Goal: Information Seeking & Learning: Learn about a topic

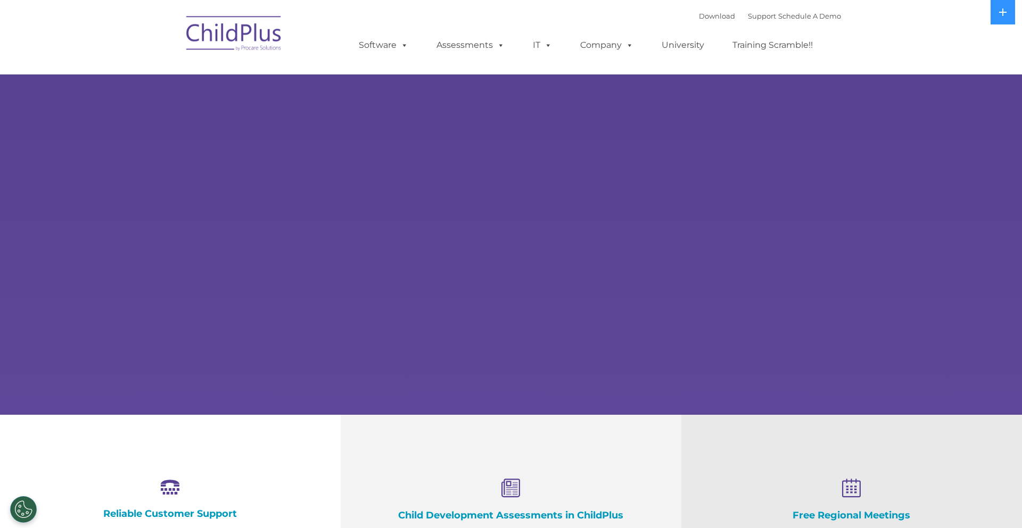
select select "MEDIUM"
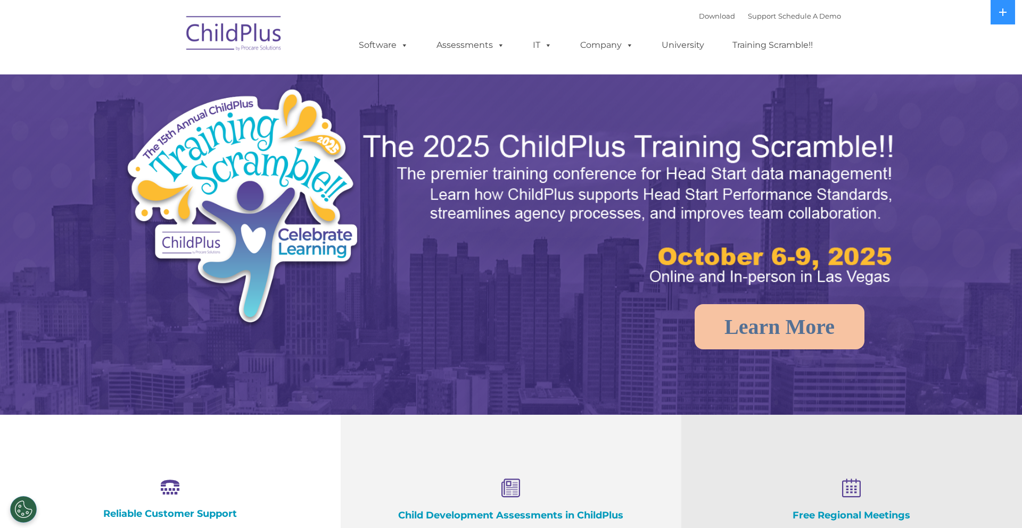
select select "MEDIUM"
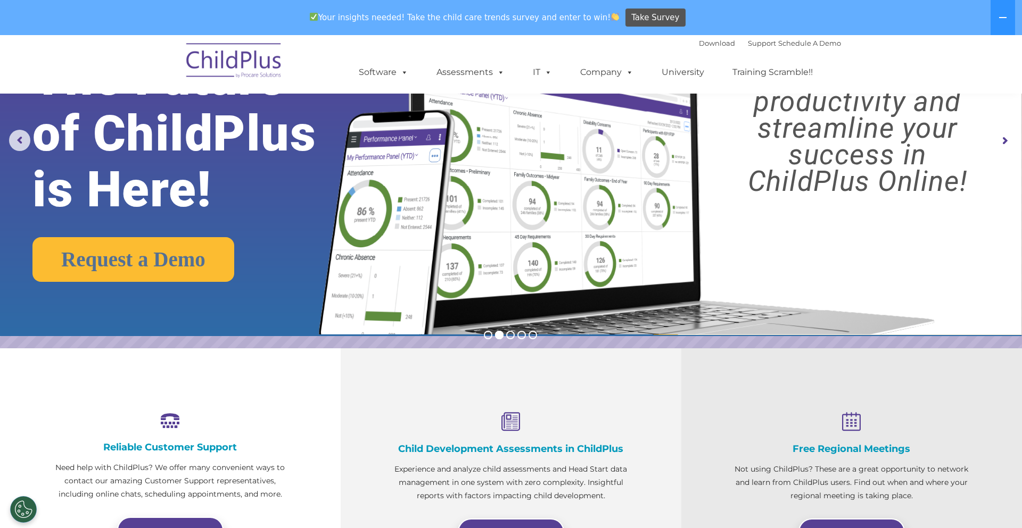
scroll to position [45, 0]
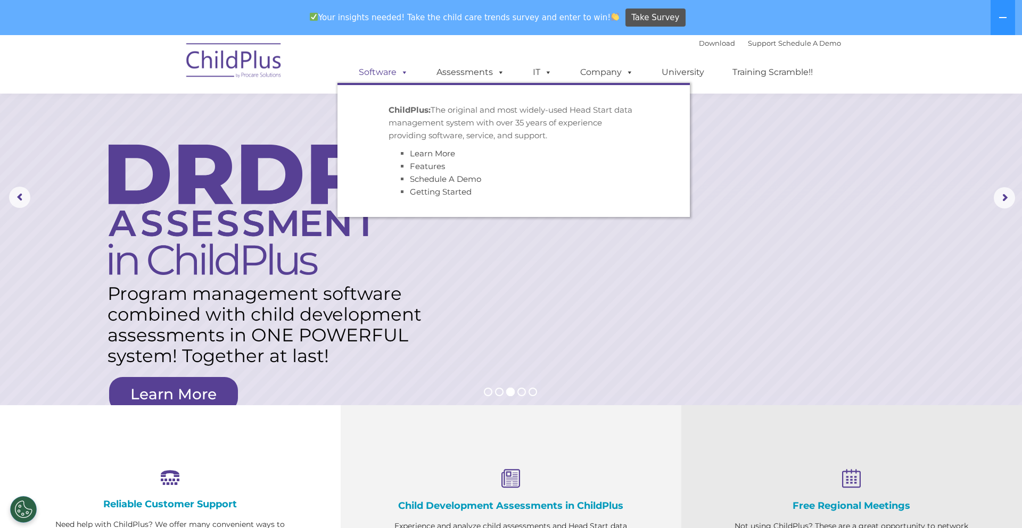
click at [400, 74] on span at bounding box center [402, 72] width 12 height 10
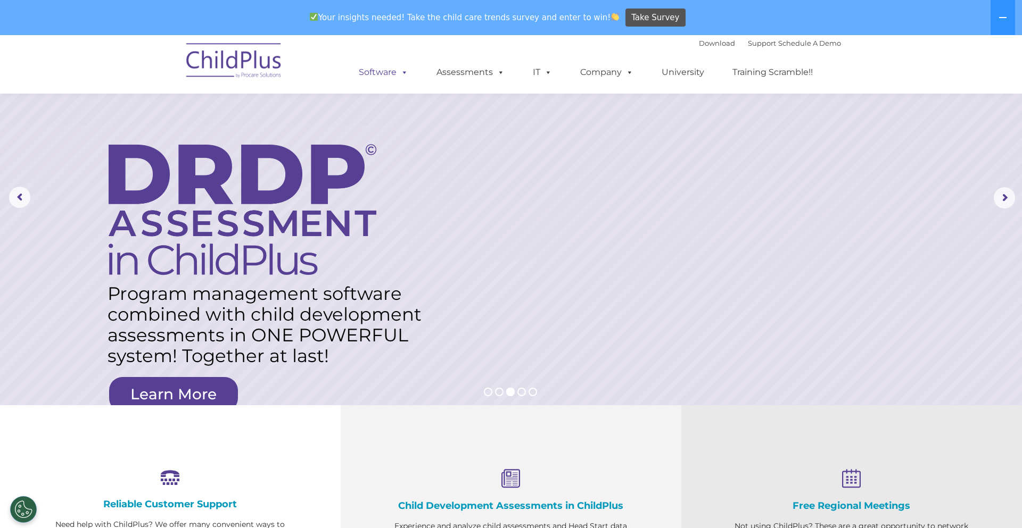
click at [400, 74] on span at bounding box center [402, 72] width 12 height 10
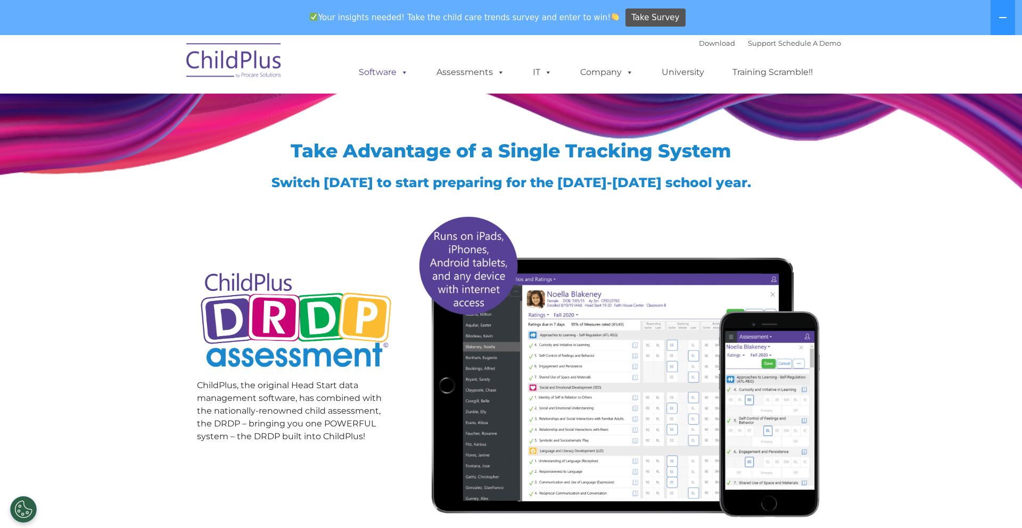
click at [408, 77] on span at bounding box center [402, 72] width 12 height 10
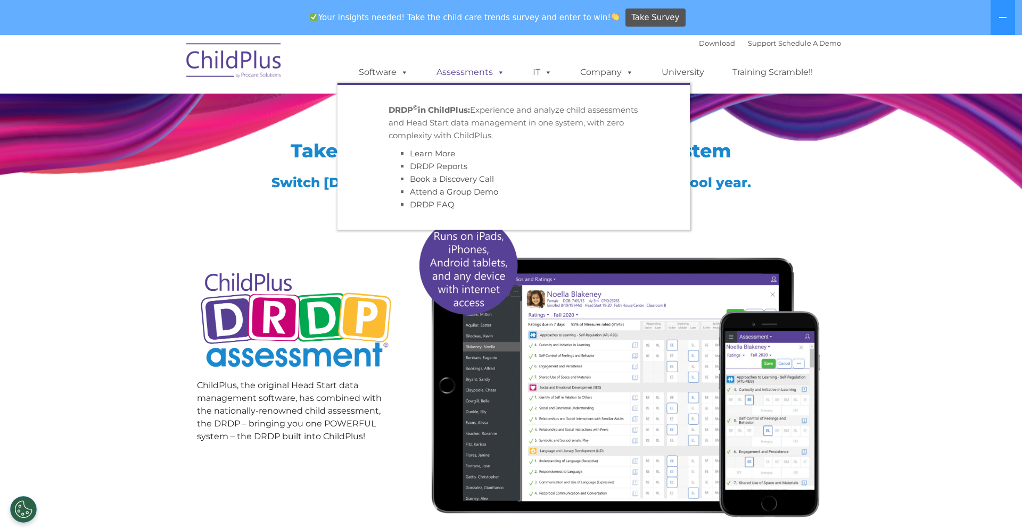
click at [448, 78] on link "Assessments" at bounding box center [470, 72] width 89 height 21
click at [470, 67] on link "Assessments" at bounding box center [470, 72] width 89 height 21
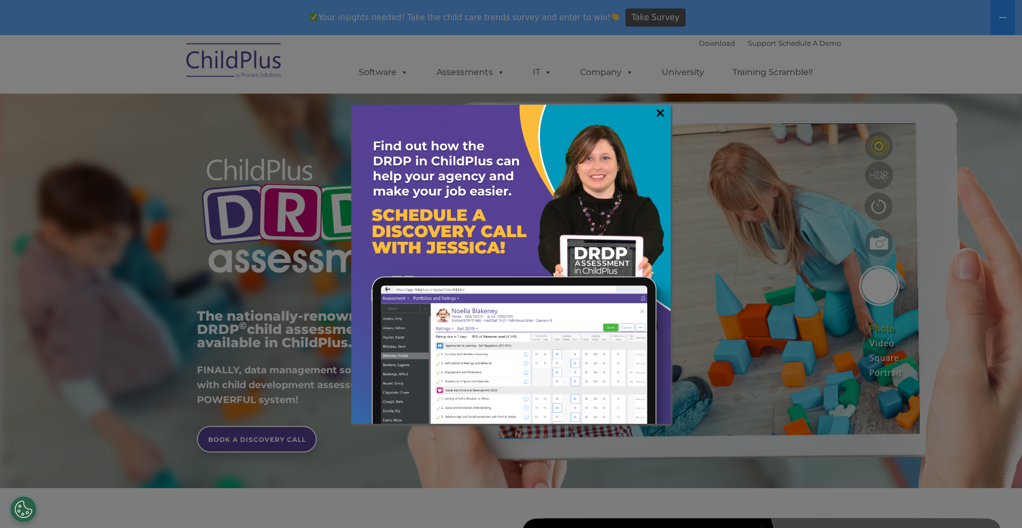
click at [661, 118] on link "×" at bounding box center [660, 112] width 12 height 11
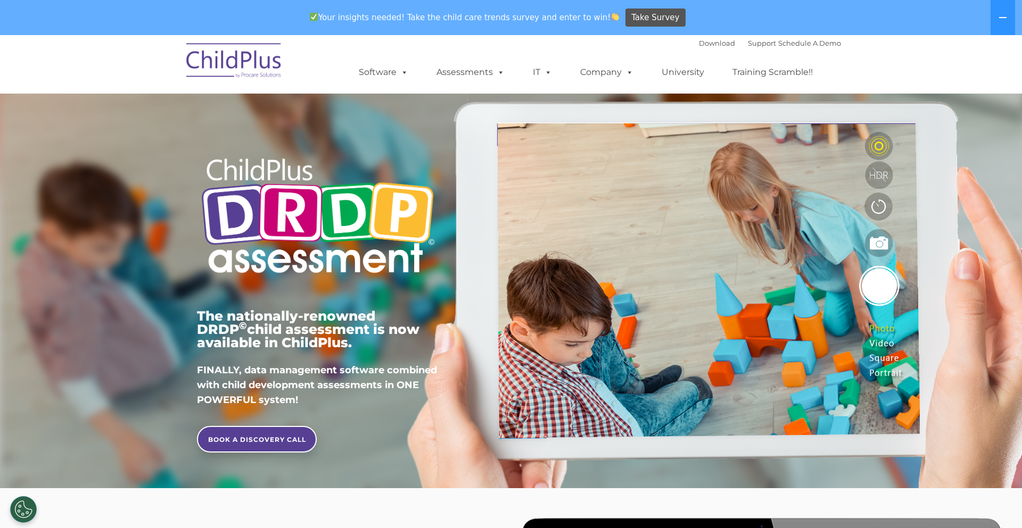
drag, startPoint x: 977, startPoint y: 363, endPoint x: 948, endPoint y: 216, distance: 149.7
click at [948, 216] on div "The nationally-renowned DRDP © child assessment is now available in ChildPlus. …" at bounding box center [511, 280] width 1022 height 416
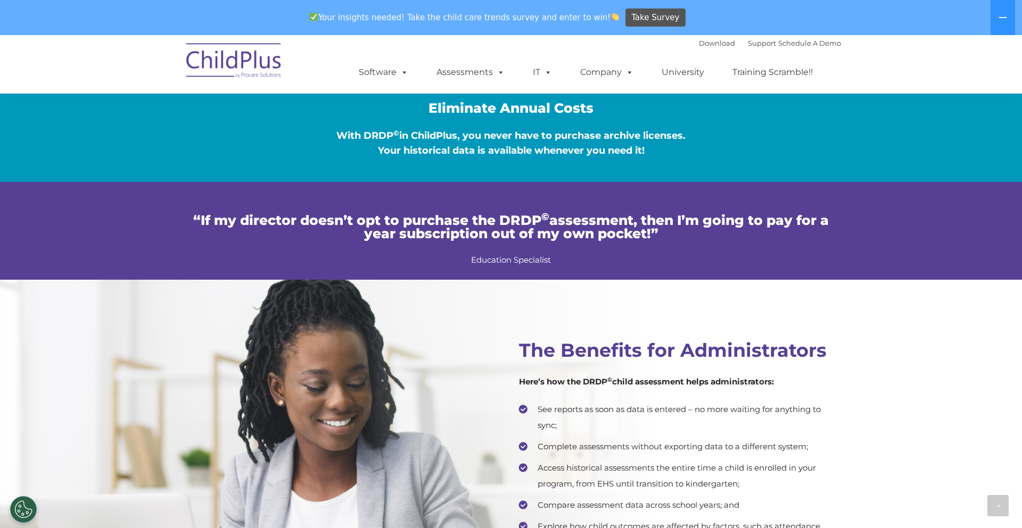
scroll to position [1704, 0]
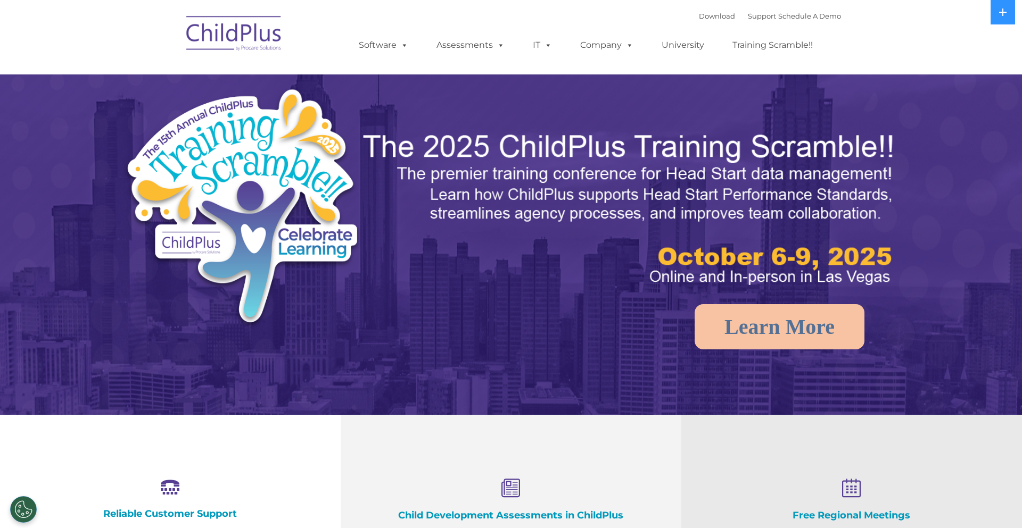
select select "MEDIUM"
click at [991, 18] on button at bounding box center [1002, 12] width 24 height 24
